Goal: Task Accomplishment & Management: Manage account settings

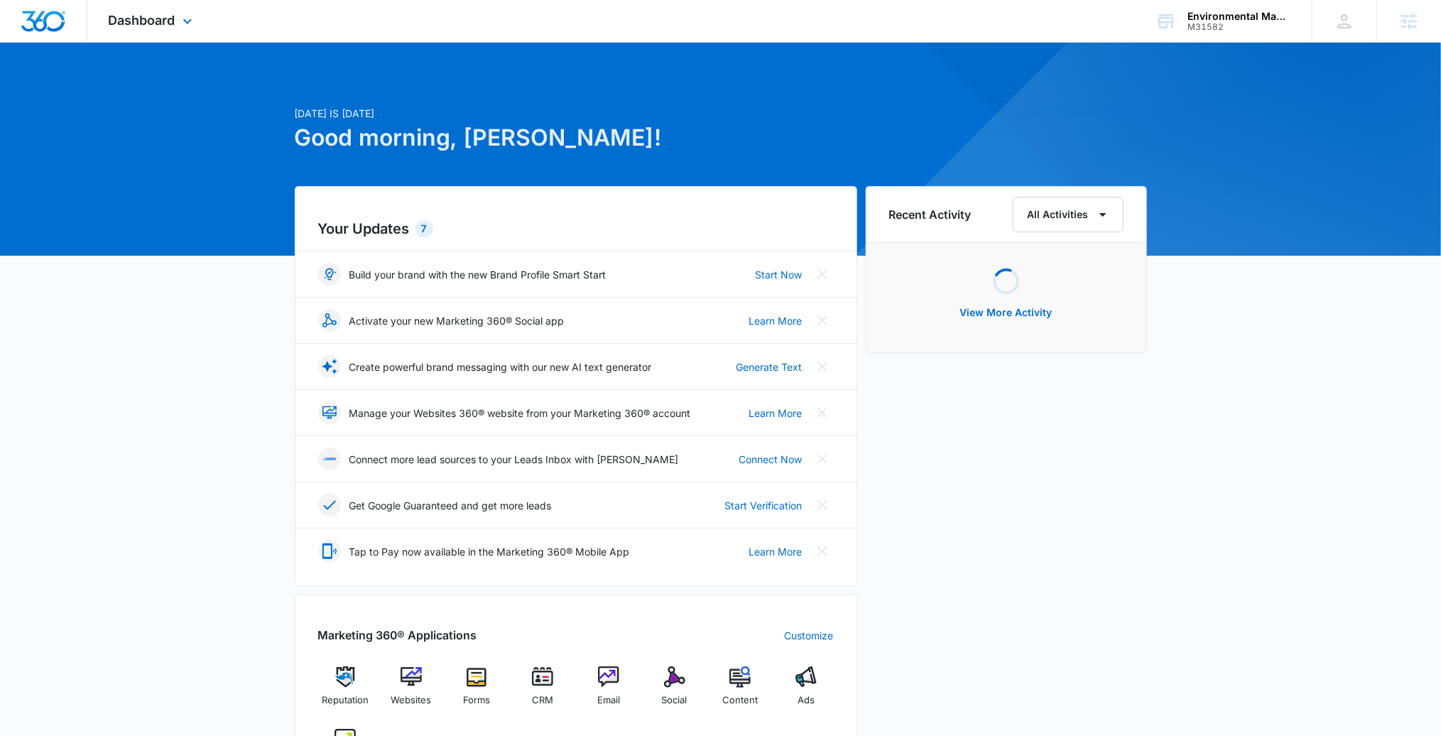
click at [179, 9] on div "Dashboard Apps Reputation Websites Forms CRM Email Social Content Ads Intellige…" at bounding box center [152, 21] width 130 height 42
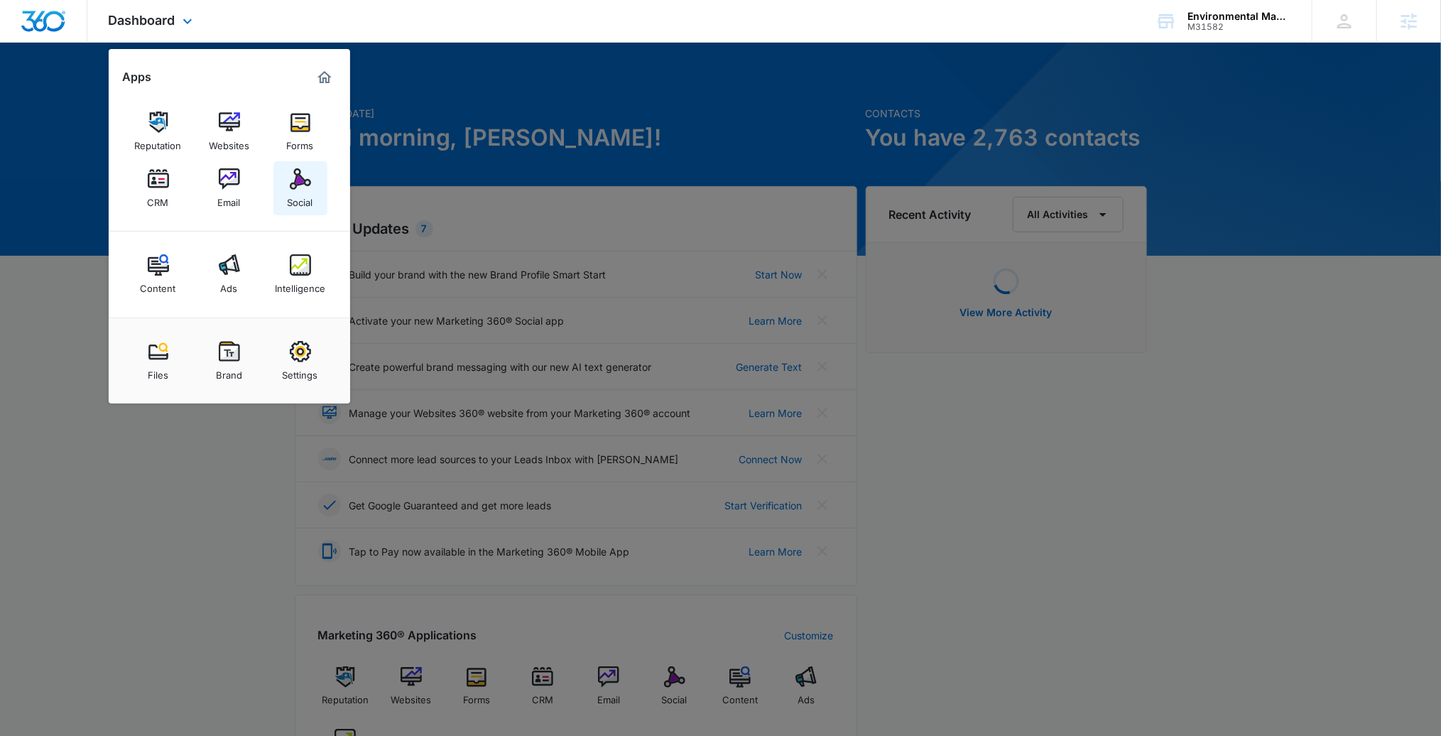
click at [299, 183] on img at bounding box center [300, 178] width 21 height 21
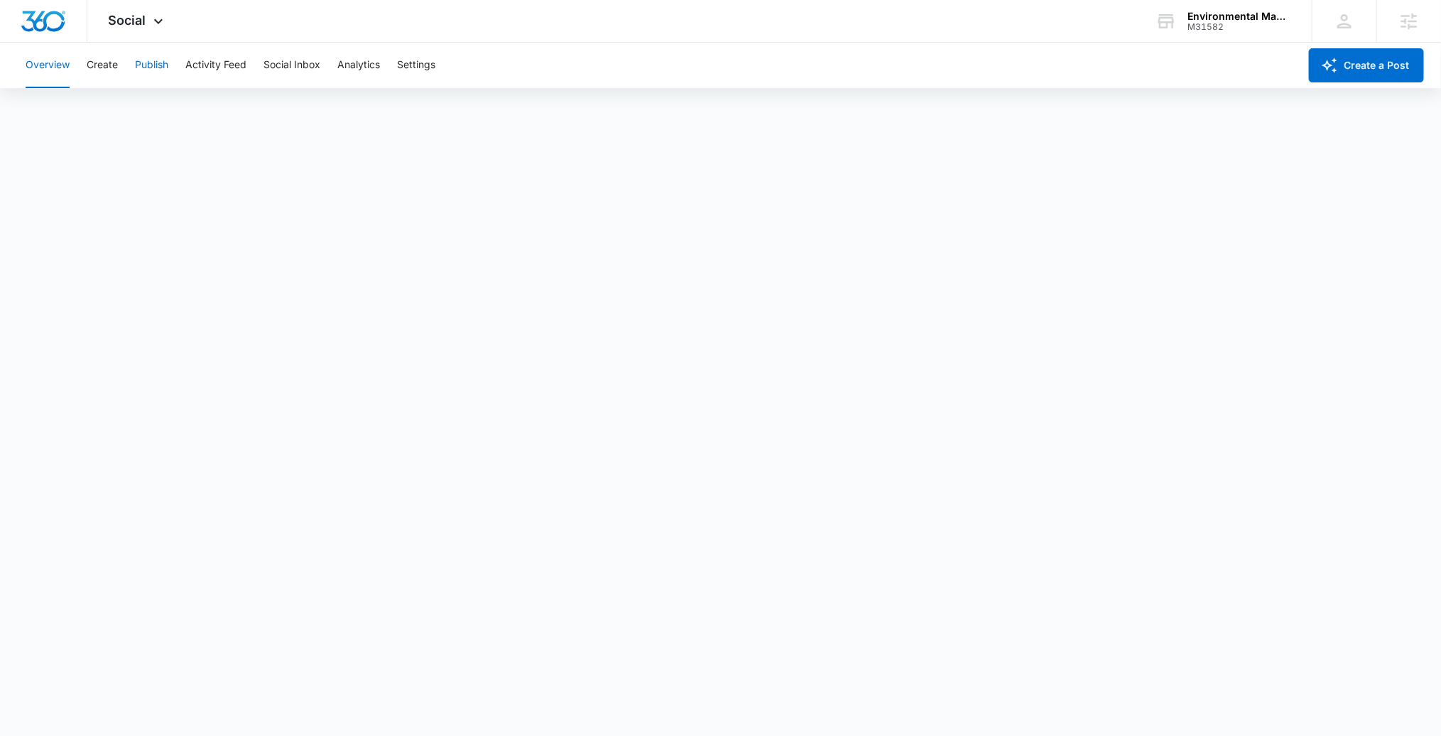
click at [155, 66] on button "Publish" at bounding box center [151, 65] width 33 height 45
click at [406, 52] on button "Settings" at bounding box center [416, 65] width 38 height 45
click at [149, 66] on button "Publish" at bounding box center [151, 65] width 33 height 45
click at [100, 72] on button "Create" at bounding box center [102, 65] width 31 height 45
click at [148, 63] on button "Publish" at bounding box center [151, 65] width 33 height 45
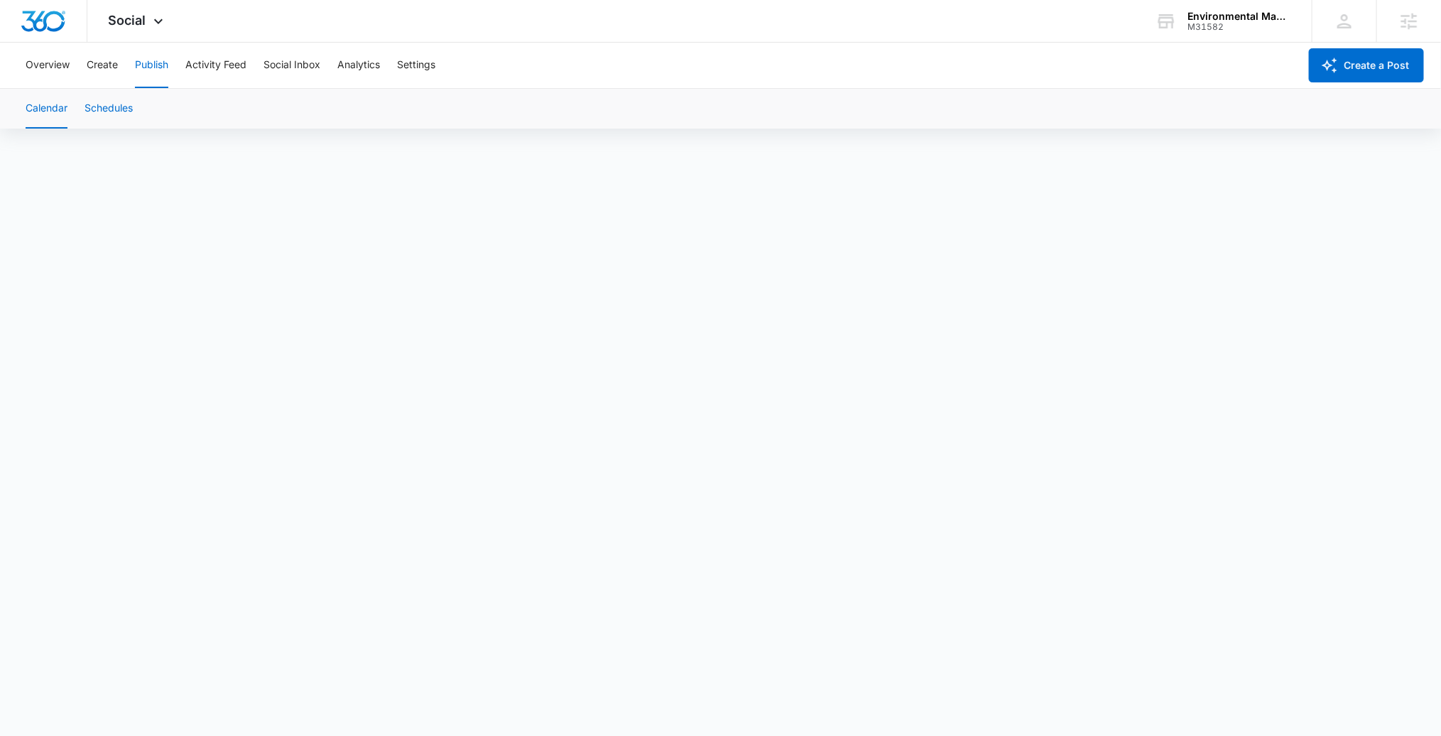
click at [107, 107] on button "Schedules" at bounding box center [109, 109] width 48 height 40
click at [104, 63] on button "Create" at bounding box center [102, 65] width 31 height 45
click at [152, 67] on button "Publish" at bounding box center [151, 65] width 33 height 45
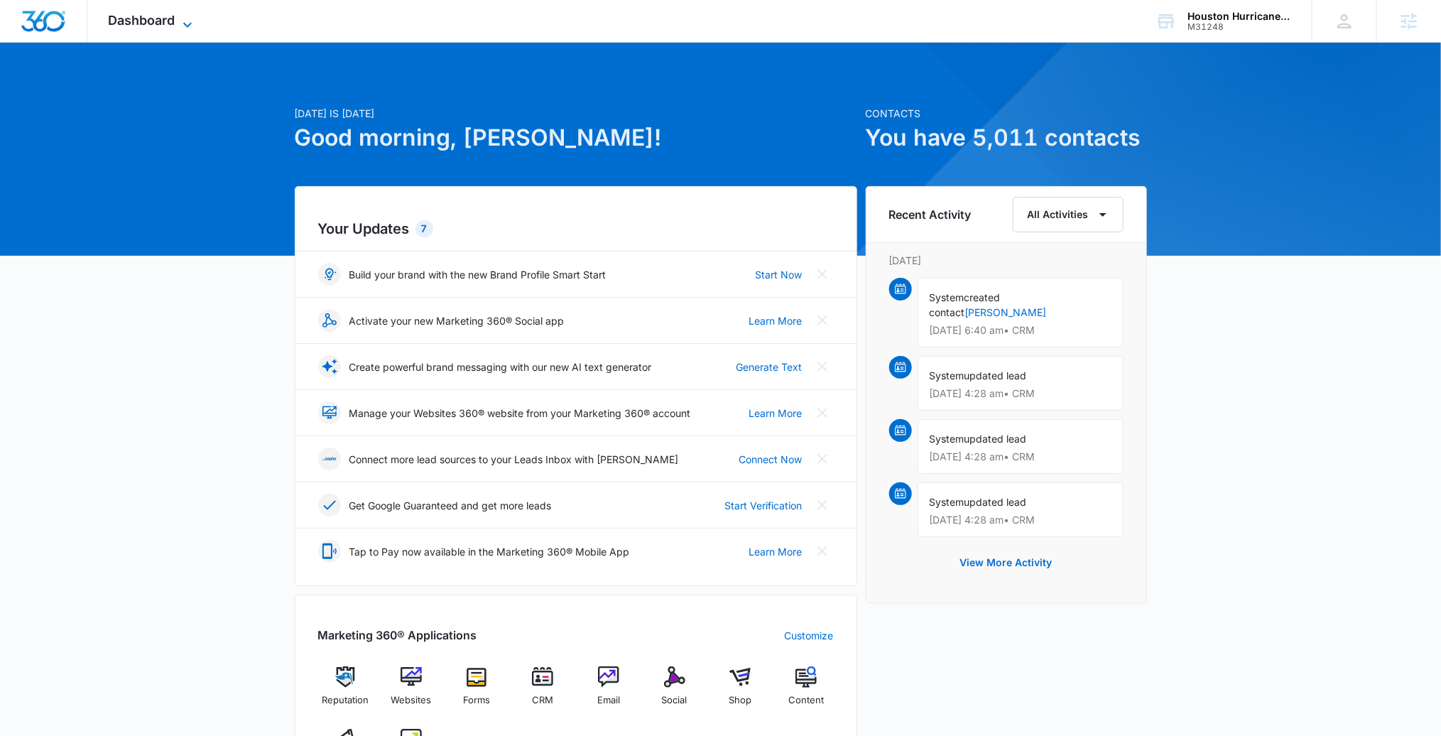
click at [173, 12] on div "Dashboard Apps Reputation Websites Forms CRM Email Social Shop Content Ads Inte…" at bounding box center [152, 21] width 130 height 42
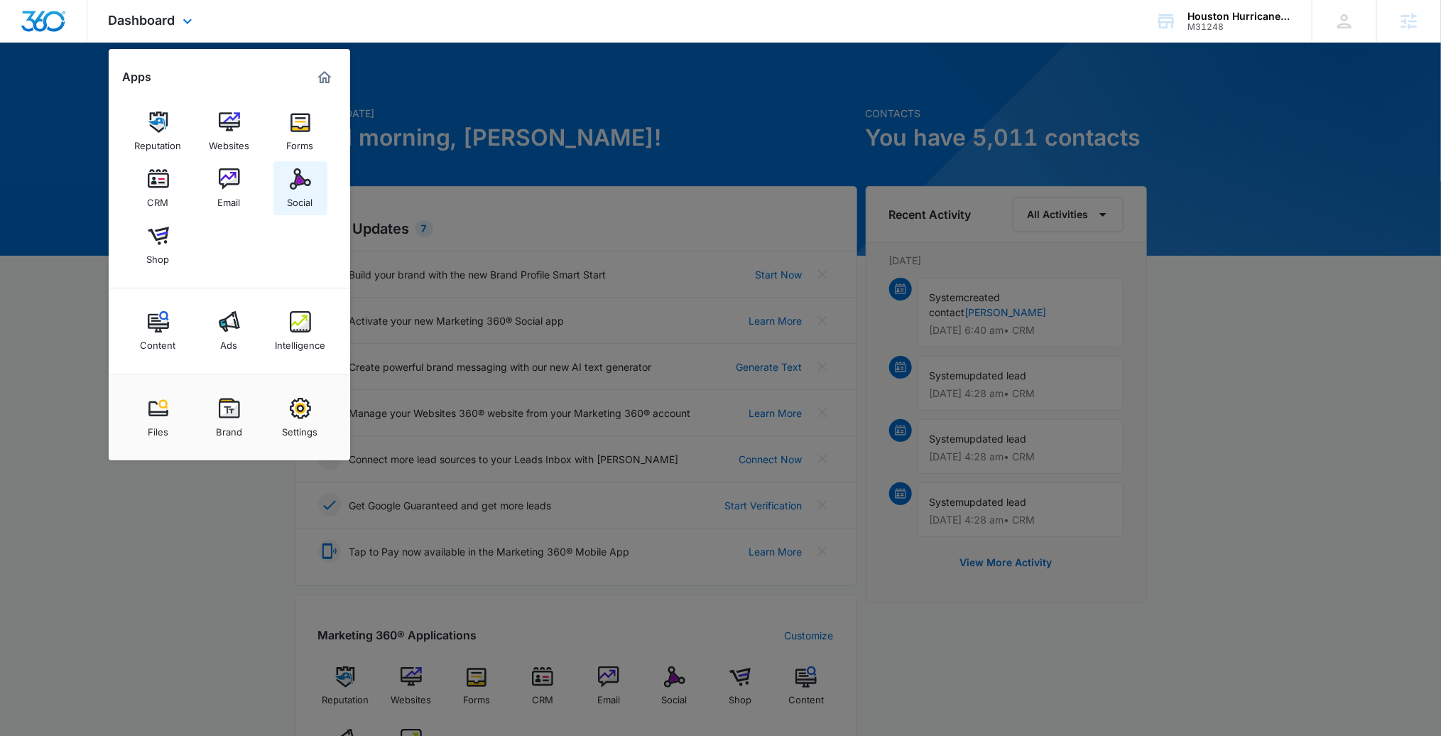
click at [293, 175] on img at bounding box center [300, 178] width 21 height 21
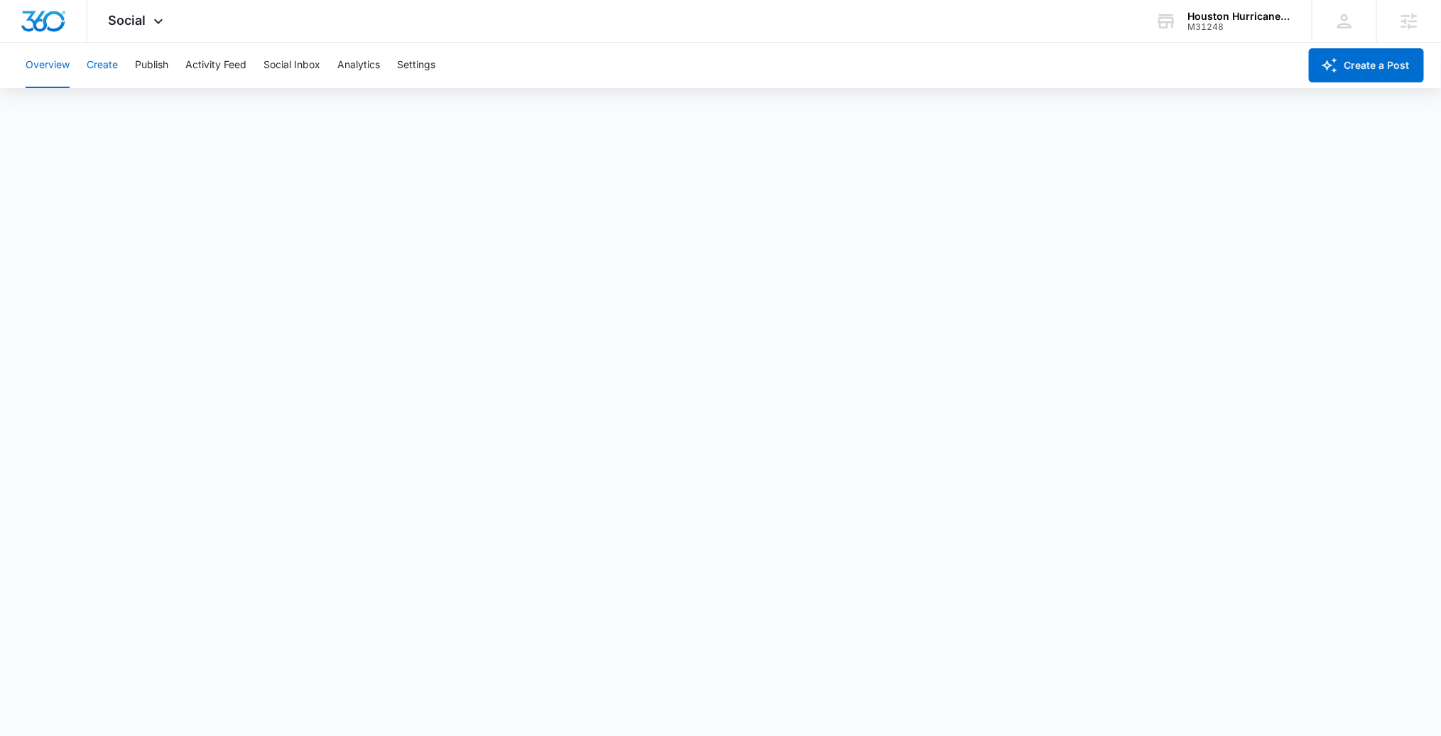
click at [110, 62] on button "Create" at bounding box center [102, 65] width 31 height 45
click at [138, 101] on button "Approvals" at bounding box center [139, 109] width 48 height 40
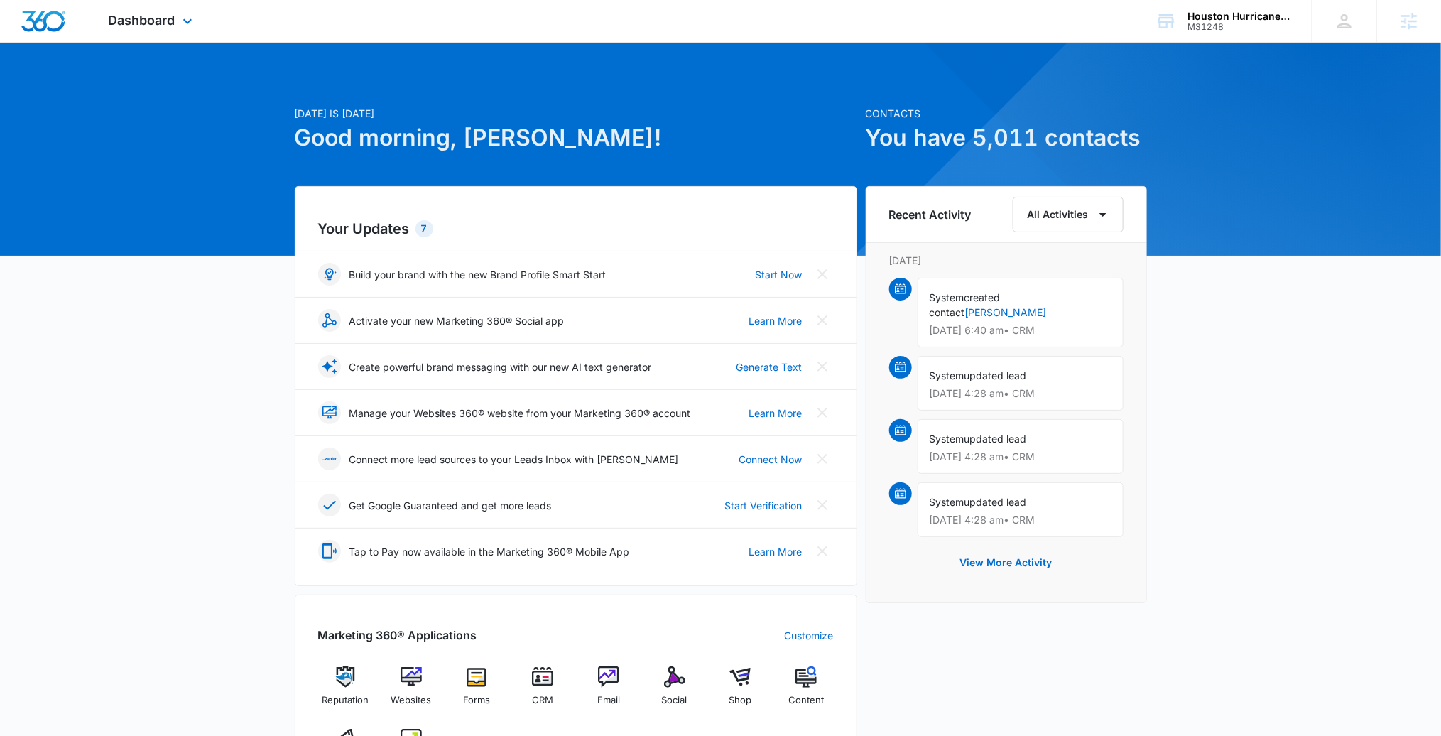
click at [153, 1] on div "Dashboard Apps Reputation Websites Forms CRM Email Social Shop Content Ads Inte…" at bounding box center [152, 21] width 130 height 42
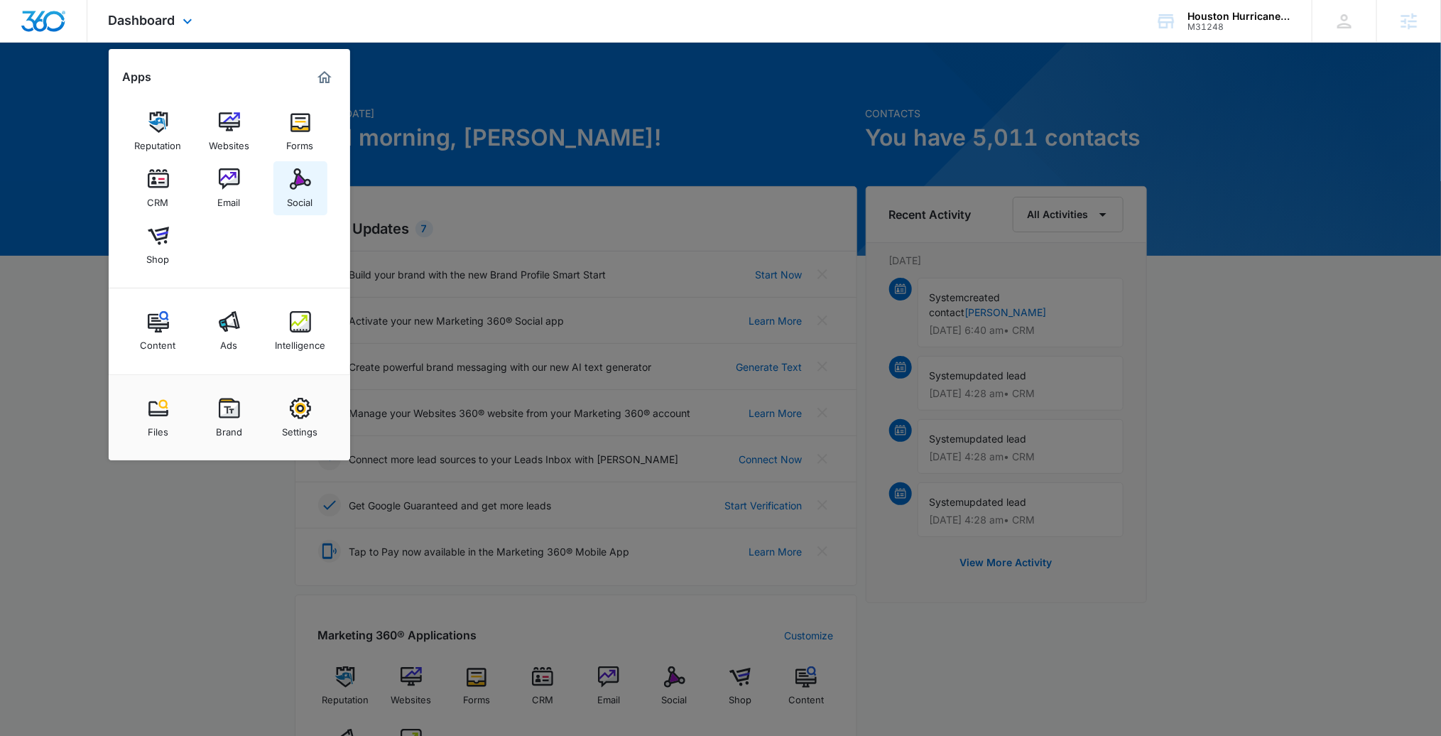
click at [283, 160] on div "Reputation Websites Forms CRM Email Social Shop" at bounding box center [229, 189] width 241 height 200
click at [285, 187] on link "Social" at bounding box center [300, 188] width 54 height 54
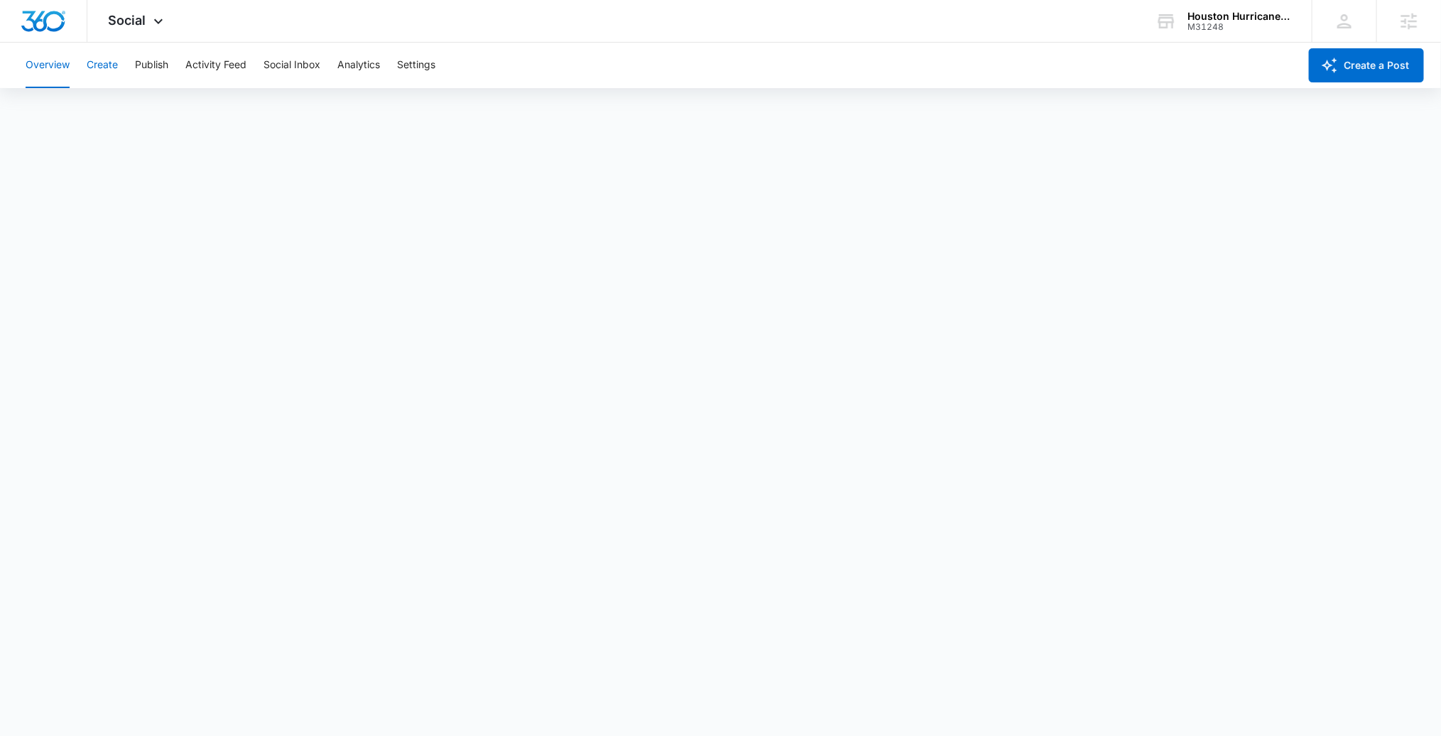
click at [101, 64] on button "Create" at bounding box center [102, 65] width 31 height 45
click at [160, 58] on button "Publish" at bounding box center [151, 65] width 33 height 45
